Goal: Information Seeking & Learning: Find specific fact

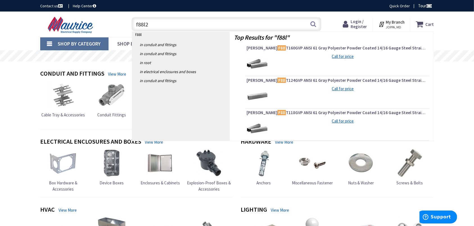
type input "f88l24"
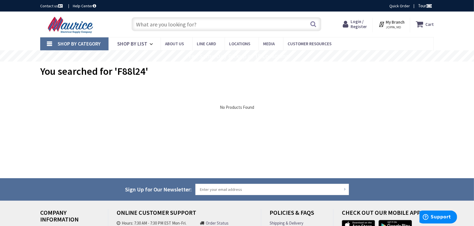
click at [167, 24] on input "text" at bounding box center [226, 24] width 190 height 14
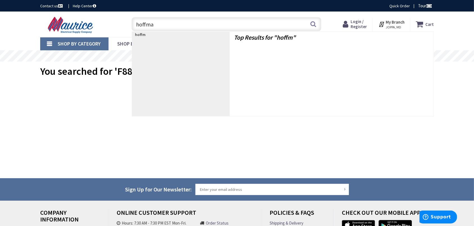
type input "[PERSON_NAME]"
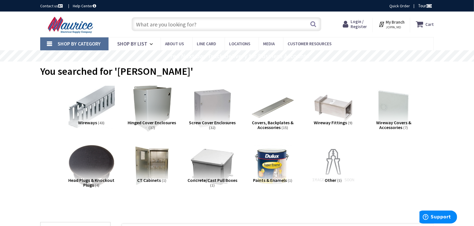
click at [323, 122] on span "Wireway Fittings" at bounding box center [330, 123] width 33 height 6
